Goal: Task Accomplishment & Management: Manage account settings

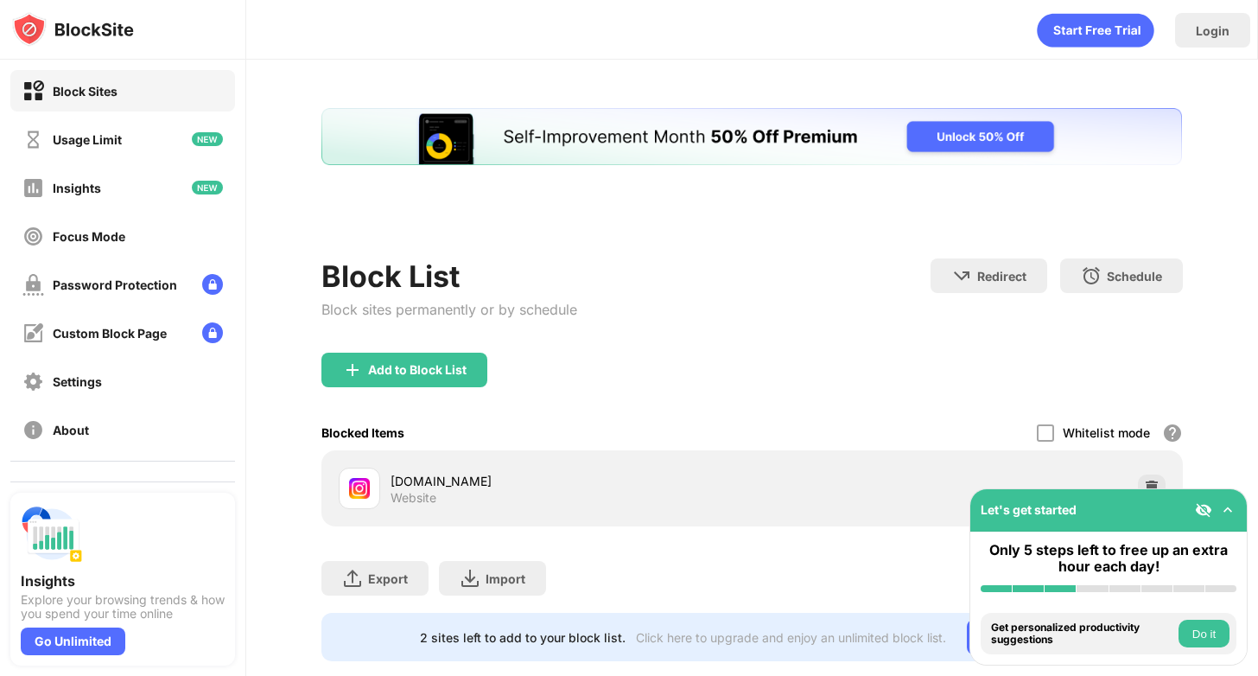
click at [1161, 415] on div "Whitelist mode Block all websites except for those in your whitelist. Whitelist…" at bounding box center [1110, 432] width 146 height 35
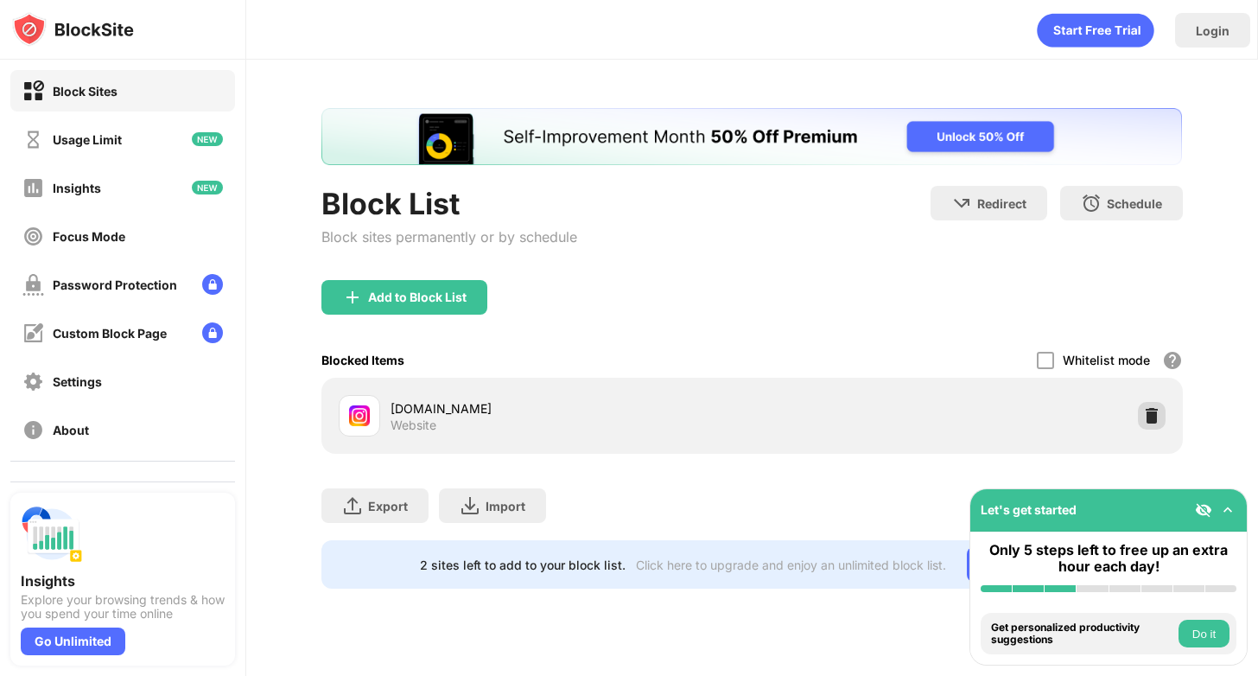
click at [1141, 407] on div at bounding box center [1152, 416] width 28 height 28
